Goal: Task Accomplishment & Management: Complete application form

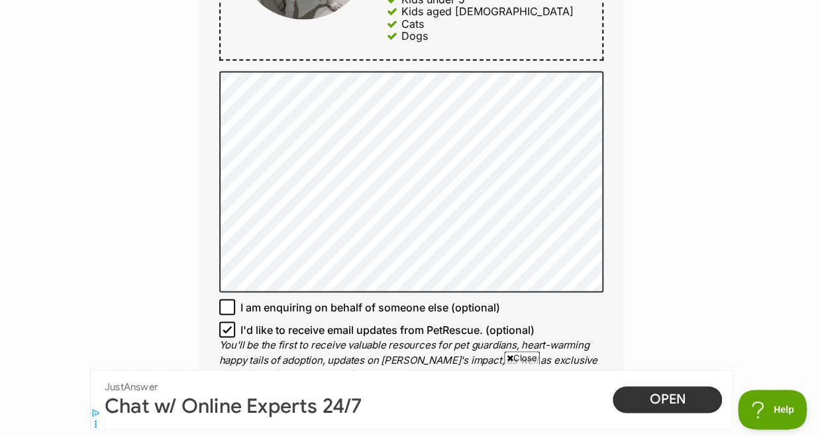
click at [224, 334] on icon at bounding box center [226, 328] width 9 height 9
click at [224, 336] on input "I'd like to receive email updates from PetRescue. (optional)" at bounding box center [227, 329] width 16 height 16
checkbox input "false"
click at [519, 355] on span "Close" at bounding box center [522, 357] width 36 height 13
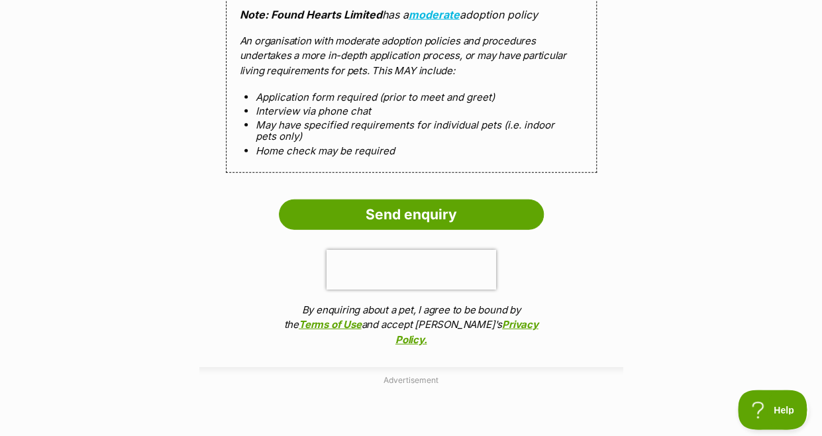
scroll to position [1306, 0]
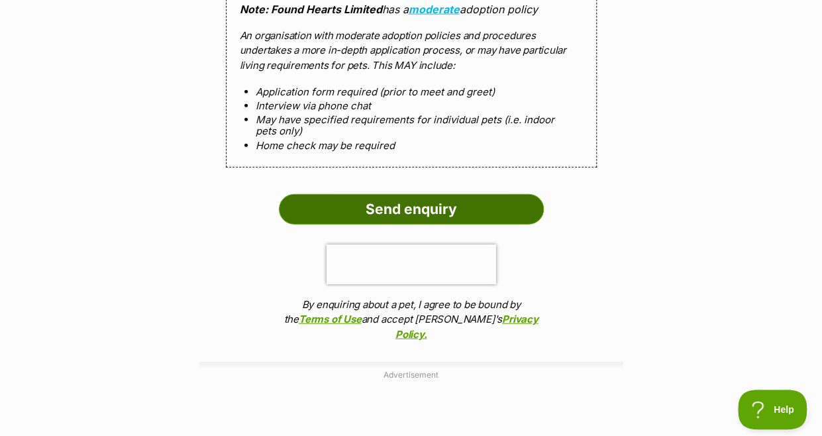
click at [416, 217] on input "Send enquiry" at bounding box center [411, 209] width 265 height 30
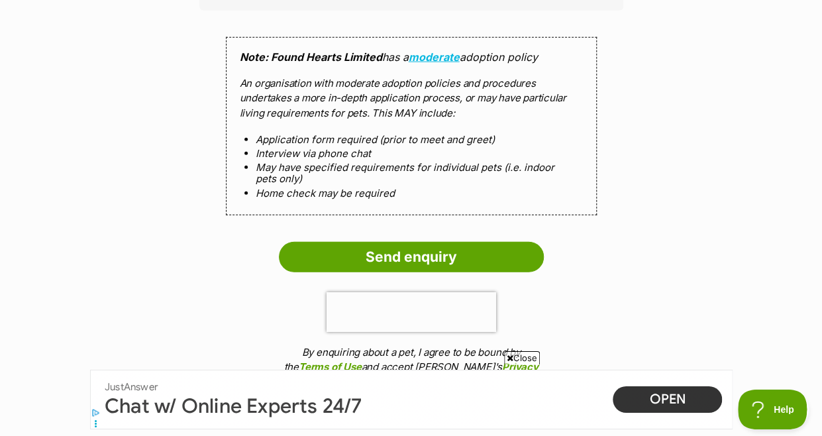
scroll to position [1366, 0]
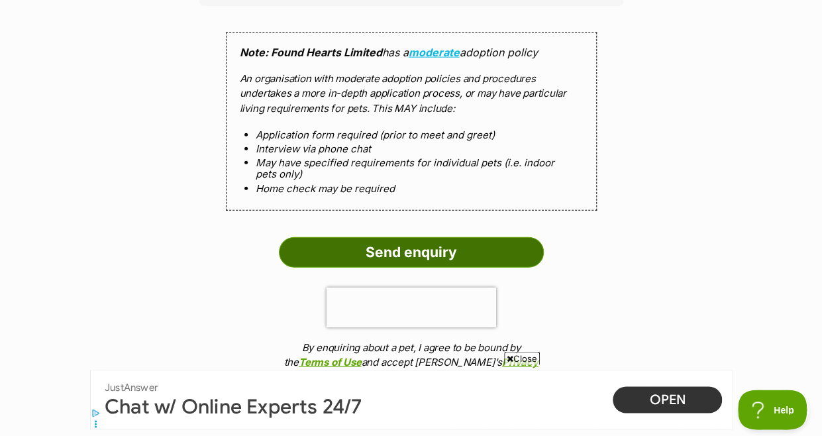
click at [405, 258] on input "Send enquiry" at bounding box center [411, 251] width 265 height 30
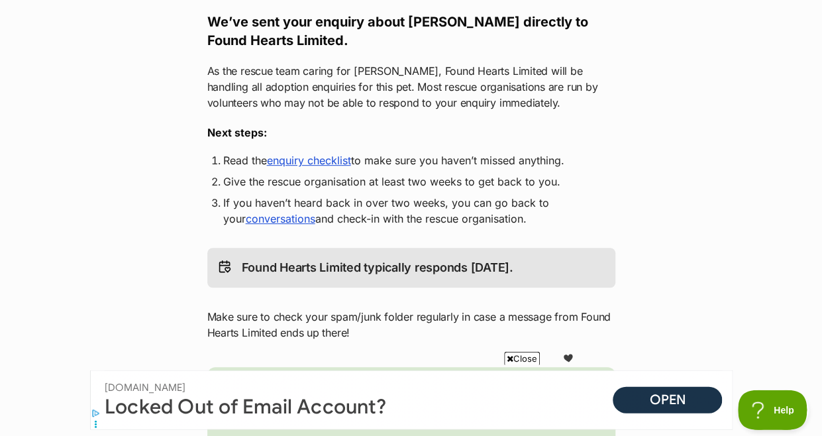
scroll to position [236, 0]
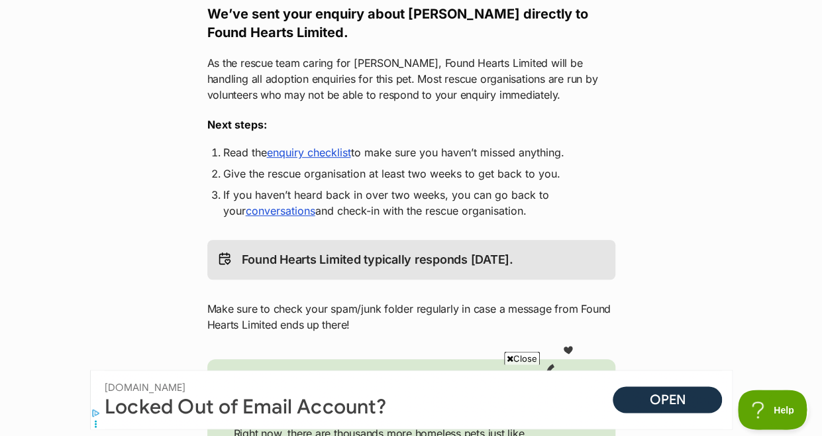
click at [304, 159] on link "enquiry checklist" at bounding box center [309, 152] width 84 height 13
